Goal: Transaction & Acquisition: Purchase product/service

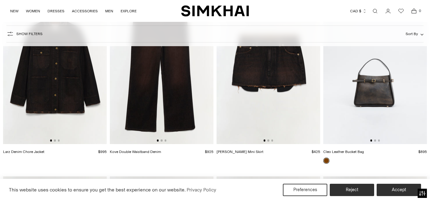
scroll to position [760, 0]
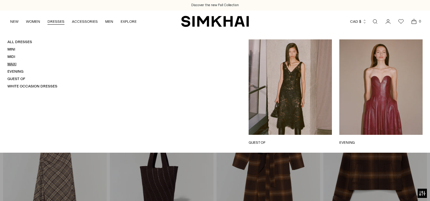
click at [13, 64] on link "Maxi" at bounding box center [11, 64] width 9 height 4
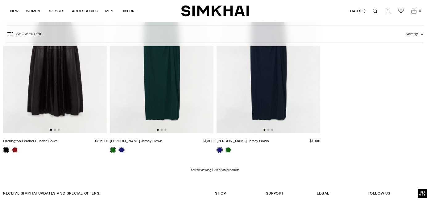
scroll to position [1596, 0]
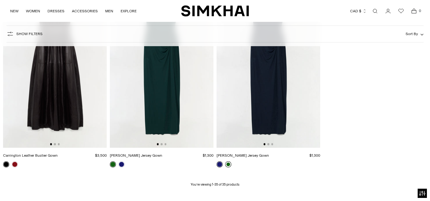
click at [226, 166] on link at bounding box center [228, 165] width 6 height 6
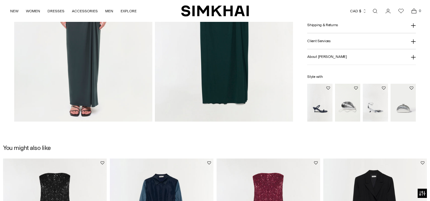
scroll to position [532, 0]
